Goal: Task Accomplishment & Management: Use online tool/utility

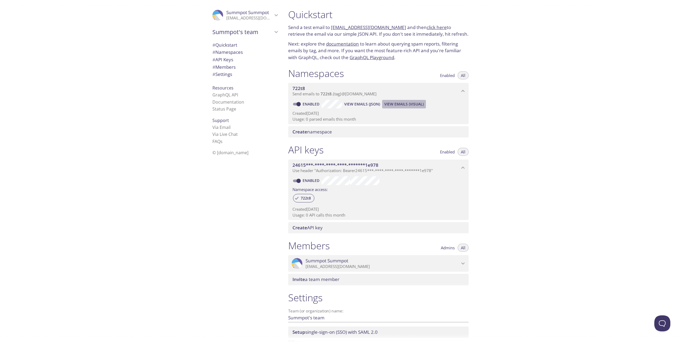
click at [395, 105] on span "View Emails (Visual)" at bounding box center [403, 104] width 39 height 6
click at [347, 101] on span "View Emails (JSON)" at bounding box center [362, 104] width 36 height 6
click at [362, 93] on span "Send emails to 722t8 . {tag} @[DOMAIN_NAME]" at bounding box center [334, 93] width 84 height 5
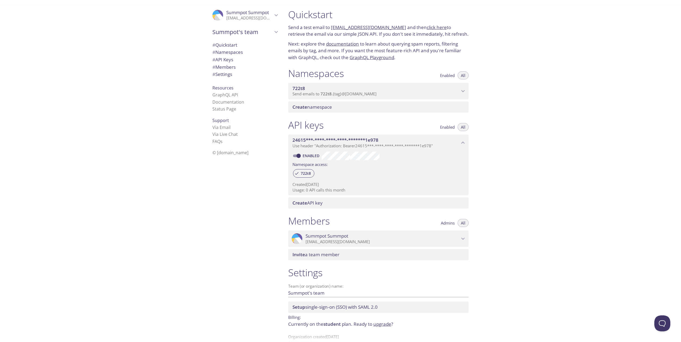
click at [367, 86] on span "722t8" at bounding box center [375, 89] width 167 height 6
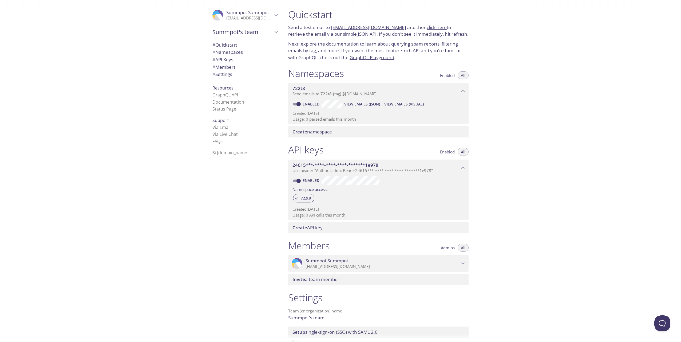
click at [300, 87] on span "722t8" at bounding box center [298, 88] width 13 height 6
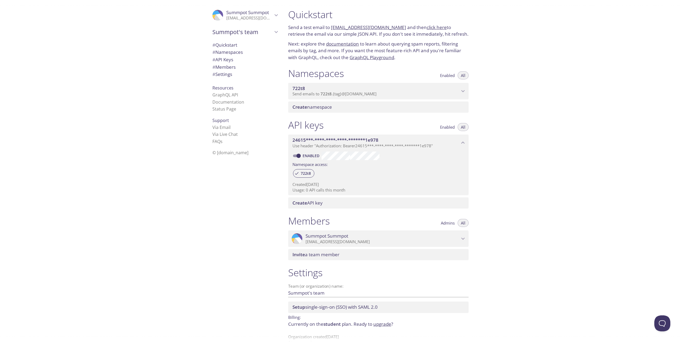
click at [299, 88] on span "722t8" at bounding box center [298, 88] width 13 height 6
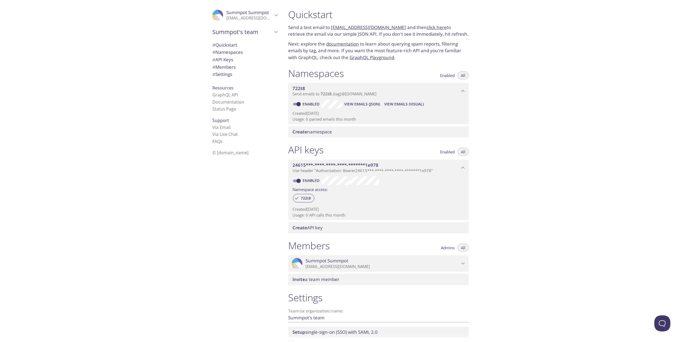
click at [393, 45] on p "Next: explore the documentation to learn about querying spam reports, filtering…" at bounding box center [378, 51] width 180 height 21
drag, startPoint x: 331, startPoint y: 26, endPoint x: 396, endPoint y: 27, distance: 65.6
click at [396, 27] on p "Send a test email to [EMAIL_ADDRESS][DOMAIN_NAME] and then click here to retrie…" at bounding box center [378, 31] width 180 height 14
copy link "[EMAIL_ADDRESS][DOMAIN_NAME]"
click at [403, 106] on span "View Emails (Visual)" at bounding box center [403, 104] width 39 height 6
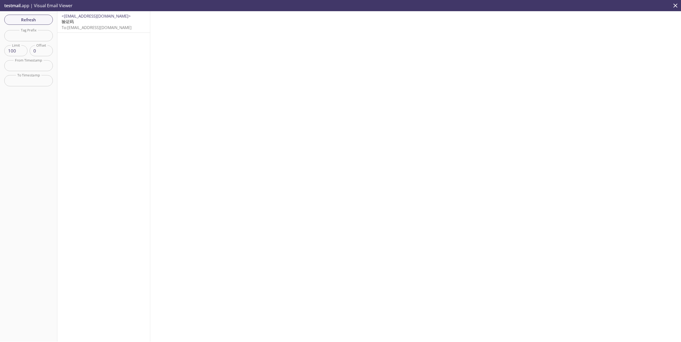
click at [108, 21] on p "验证码 To: [EMAIL_ADDRESS][DOMAIN_NAME]" at bounding box center [104, 24] width 84 height 11
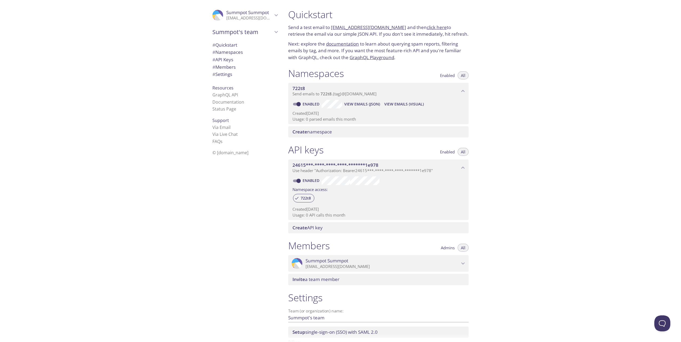
click at [374, 105] on span "View Emails (JSON)" at bounding box center [362, 104] width 36 height 6
click at [228, 76] on span "# Settings" at bounding box center [222, 74] width 20 height 6
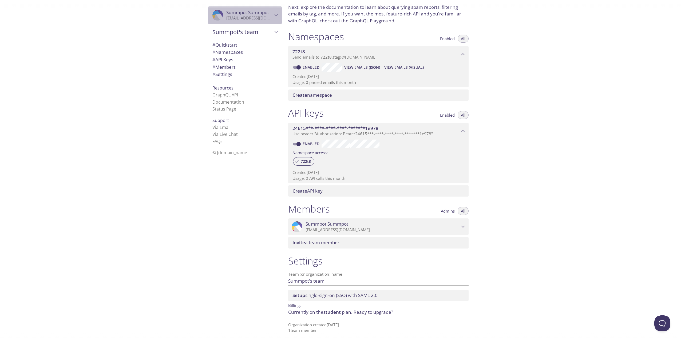
click at [274, 15] on icon "Summpot Summpot" at bounding box center [275, 15] width 3 height 2
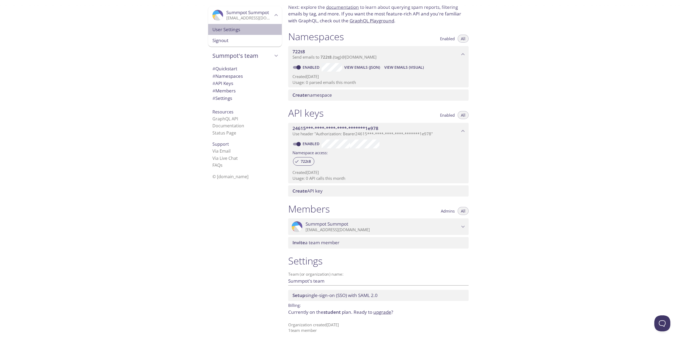
click at [256, 30] on span "User Settings" at bounding box center [244, 29] width 65 height 7
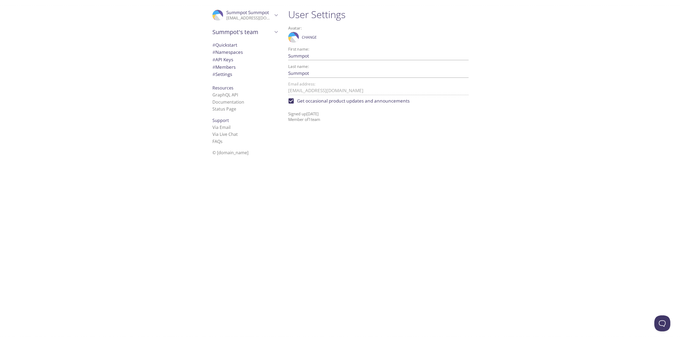
click at [341, 156] on div "User Settings Avatar: .cls-1 { fill: #6d5ca8; } .cls-2 { fill: #3fc191; } .cls-…" at bounding box center [380, 171] width 193 height 342
click at [235, 48] on span "# Quickstart" at bounding box center [244, 45] width 65 height 7
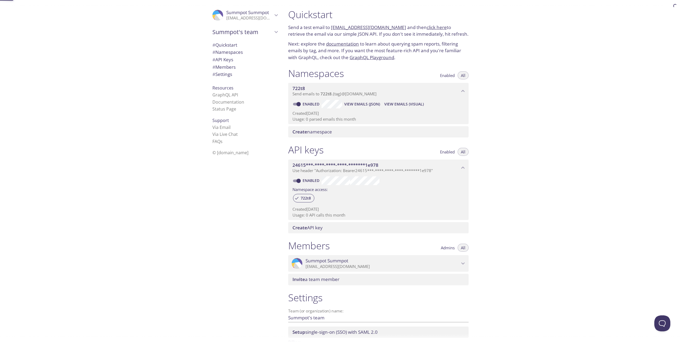
scroll to position [9, 0]
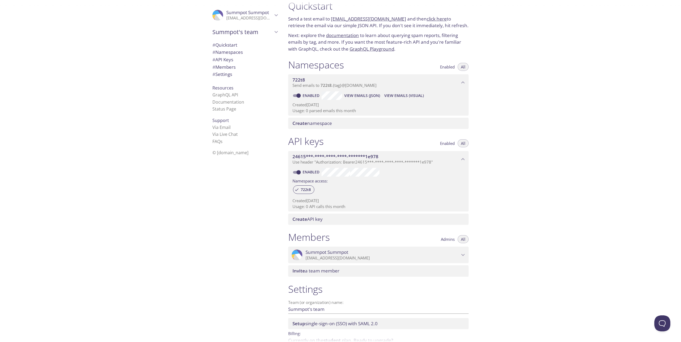
click at [426, 18] on link "click here" at bounding box center [436, 19] width 20 height 6
click at [412, 53] on div "Quickstart Send a test email to [EMAIL_ADDRESS][DOMAIN_NAME] and then click her…" at bounding box center [378, 26] width 189 height 59
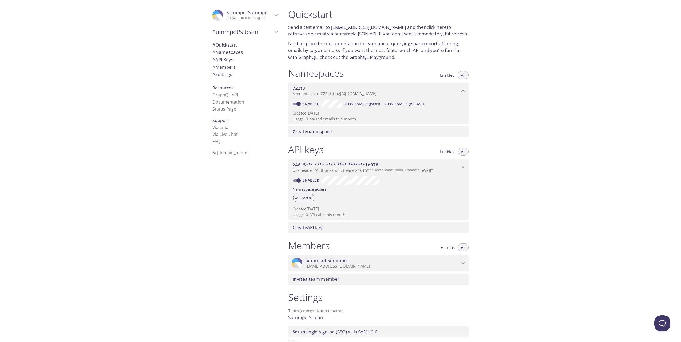
scroll to position [0, 0]
